Goal: Navigation & Orientation: Find specific page/section

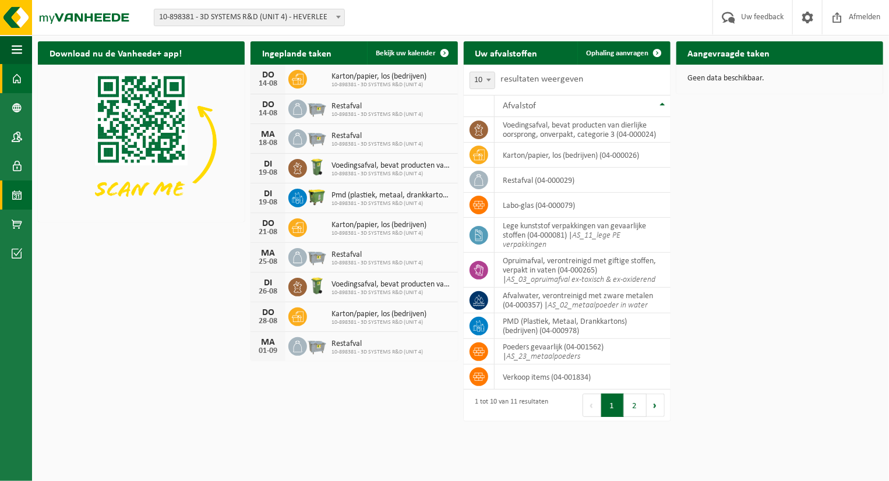
click at [15, 200] on span at bounding box center [17, 195] width 10 height 29
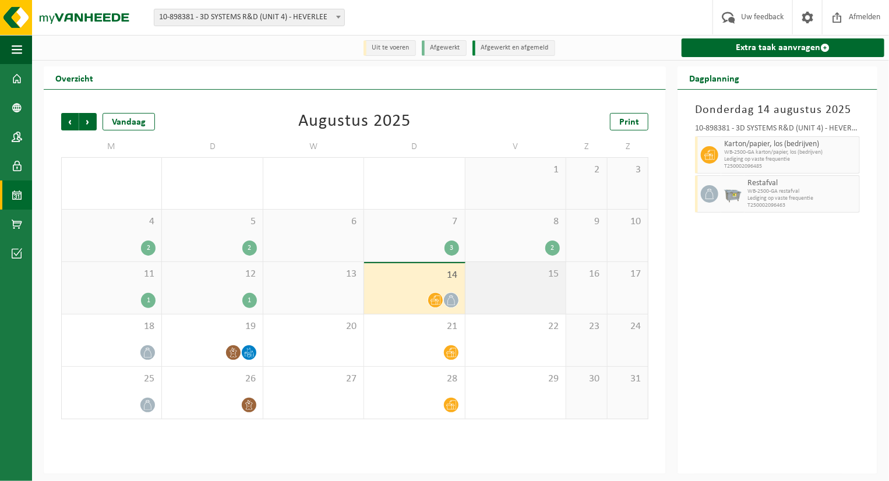
click at [526, 290] on div "15" at bounding box center [516, 288] width 100 height 52
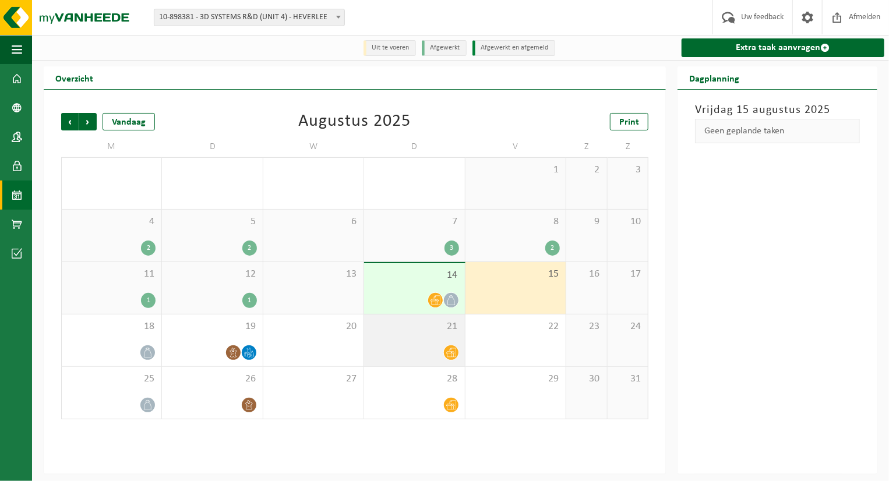
click at [428, 336] on div "21" at bounding box center [414, 341] width 100 height 52
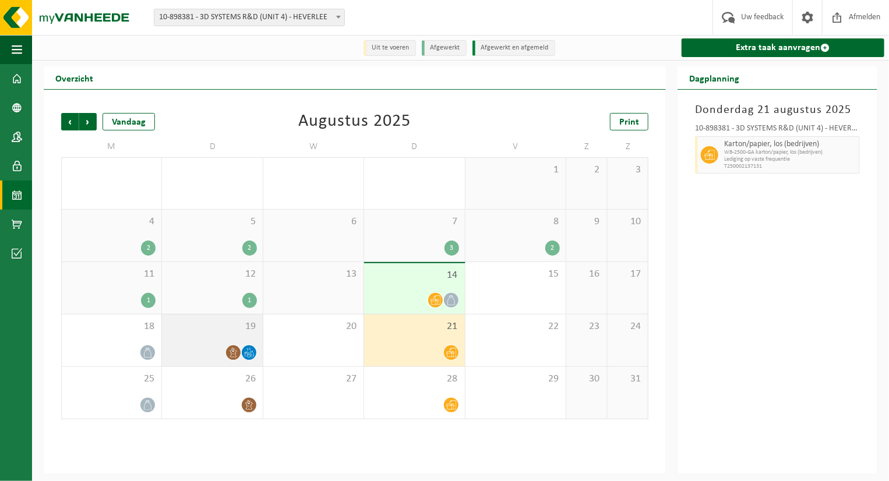
click at [250, 346] on div "19" at bounding box center [212, 341] width 100 height 52
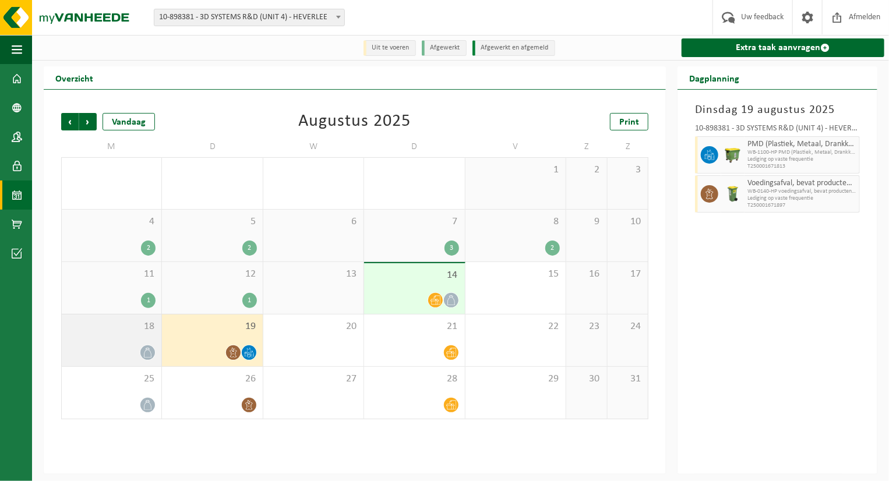
click at [128, 332] on span "18" at bounding box center [112, 327] width 88 height 13
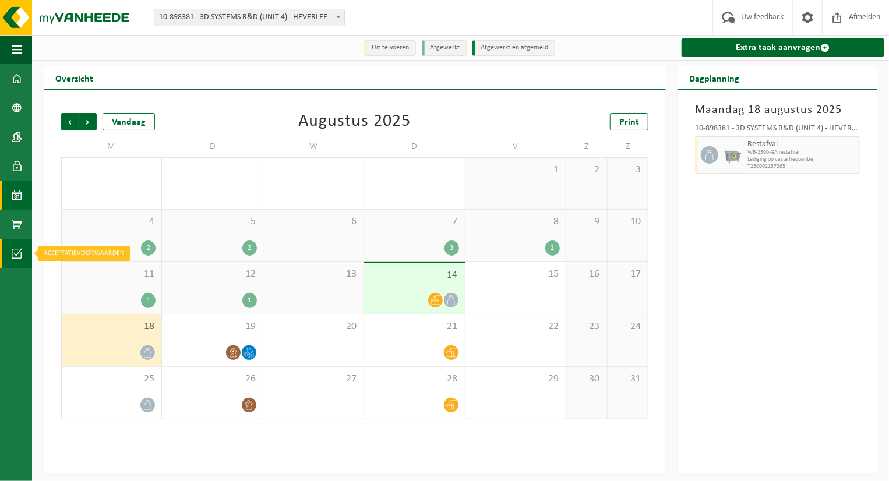
click at [22, 247] on link "Acceptatievoorwaarden" at bounding box center [16, 253] width 32 height 29
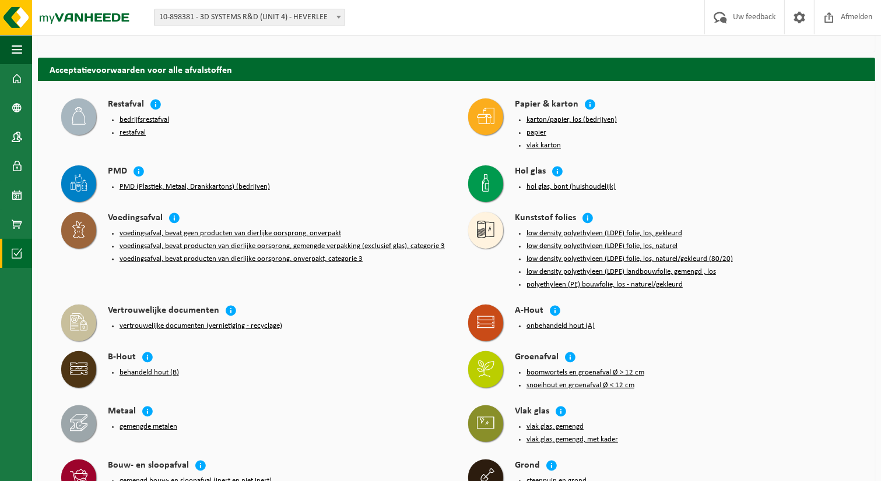
scroll to position [301, 0]
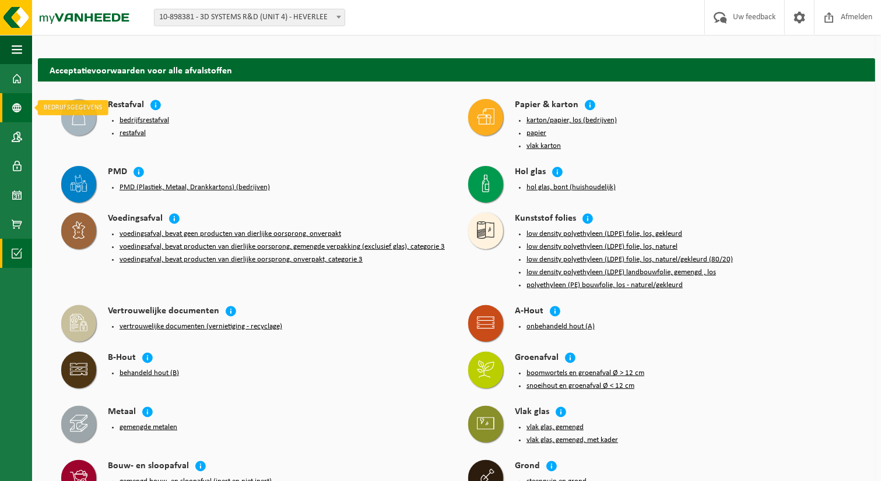
click at [24, 108] on link "Bedrijfsgegevens" at bounding box center [16, 107] width 32 height 29
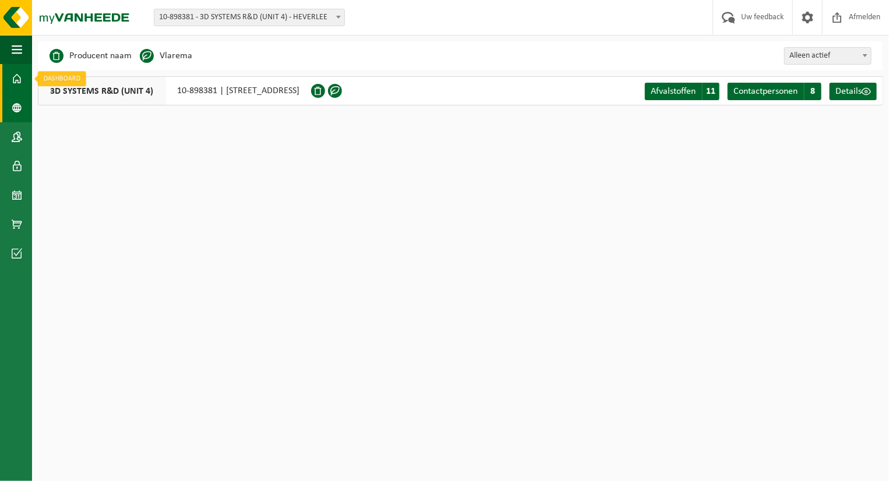
click at [7, 82] on link "Dashboard" at bounding box center [16, 78] width 32 height 29
